Goal: Information Seeking & Learning: Learn about a topic

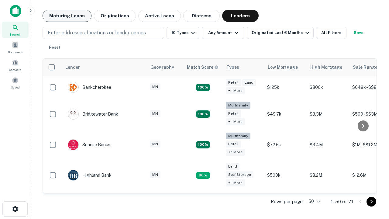
click at [67, 16] on button "Maturing Loans" at bounding box center [67, 16] width 49 height 12
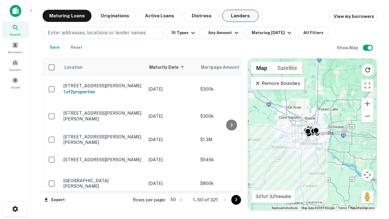
click at [240, 16] on button "Lenders" at bounding box center [240, 16] width 36 height 12
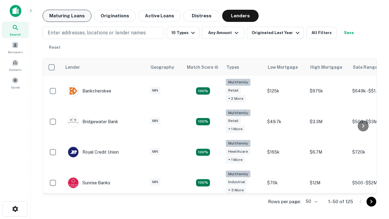
click at [67, 16] on button "Maturing Loans" at bounding box center [67, 16] width 49 height 12
